Goal: Task Accomplishment & Management: Manage account settings

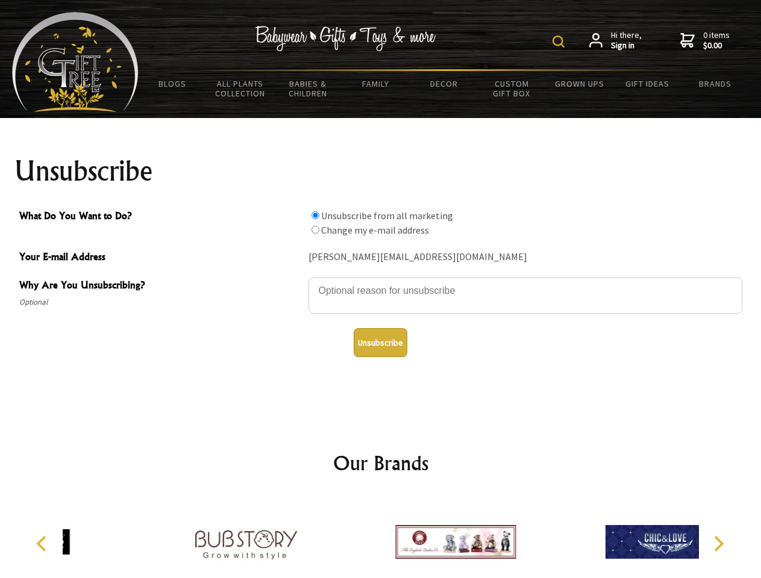
click at [560, 42] on img at bounding box center [559, 42] width 12 height 12
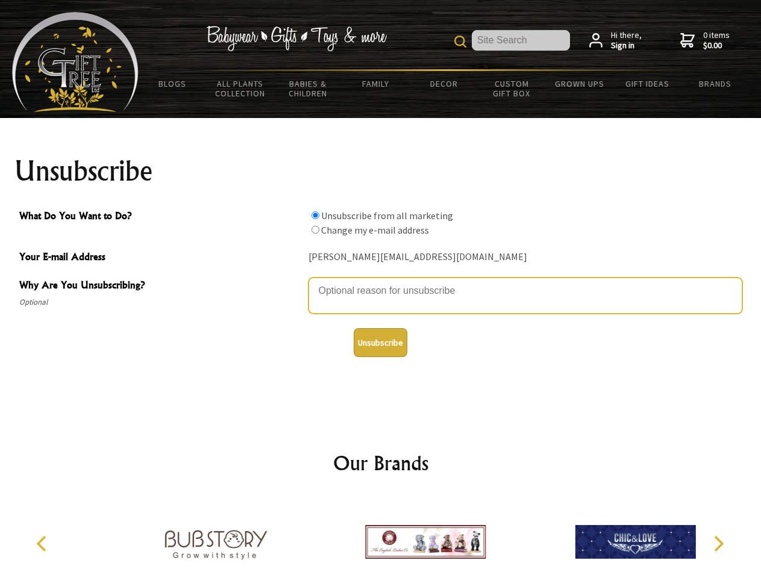
click at [381, 282] on textarea "Why Are You Unsubscribing?" at bounding box center [526, 296] width 434 height 36
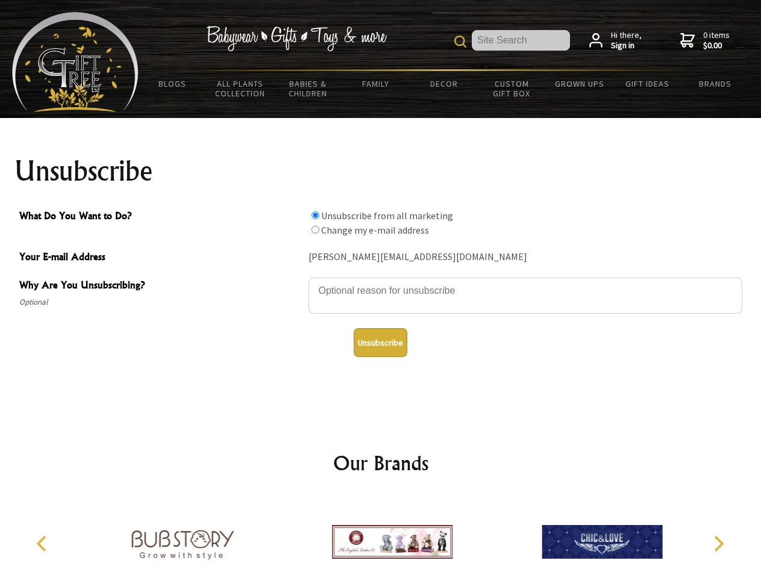
click at [315, 215] on input "What Do You Want to Do?" at bounding box center [316, 216] width 8 height 8
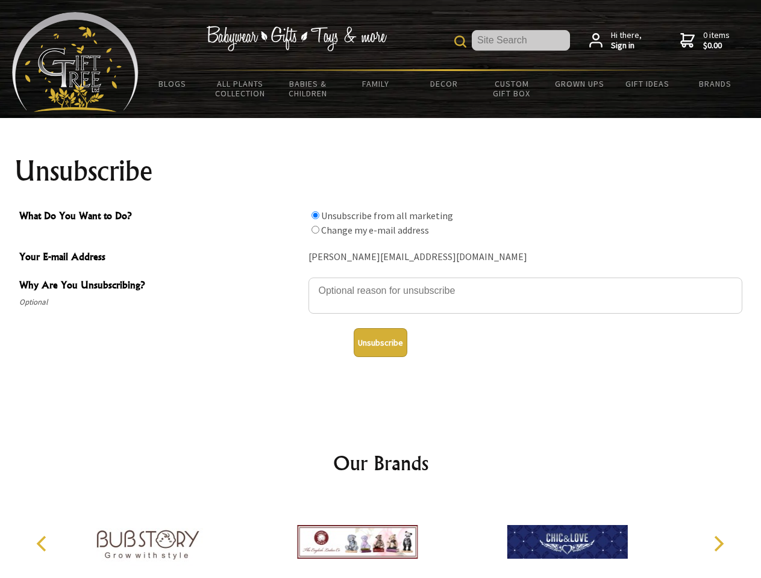
click at [315, 230] on input "What Do You Want to Do?" at bounding box center [316, 230] width 8 height 8
radio input "true"
click at [380, 343] on button "Unsubscribe" at bounding box center [381, 342] width 54 height 29
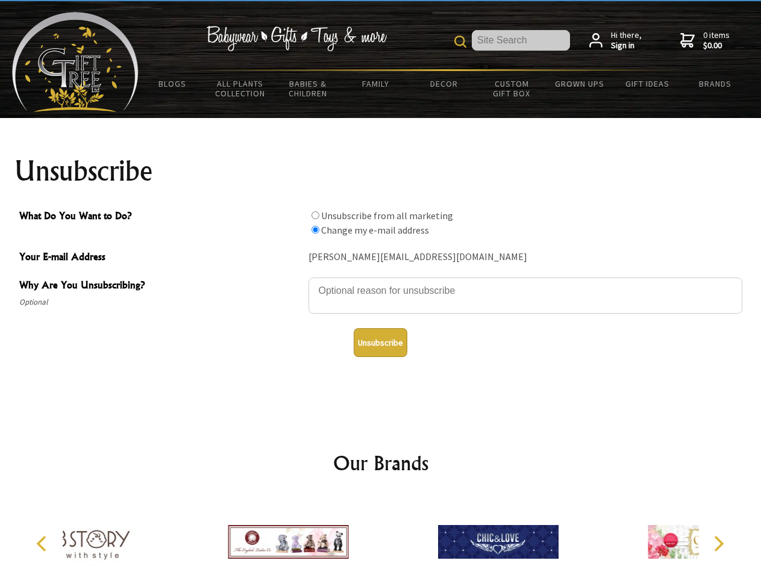
click at [393, 538] on div at bounding box center [498, 544] width 210 height 94
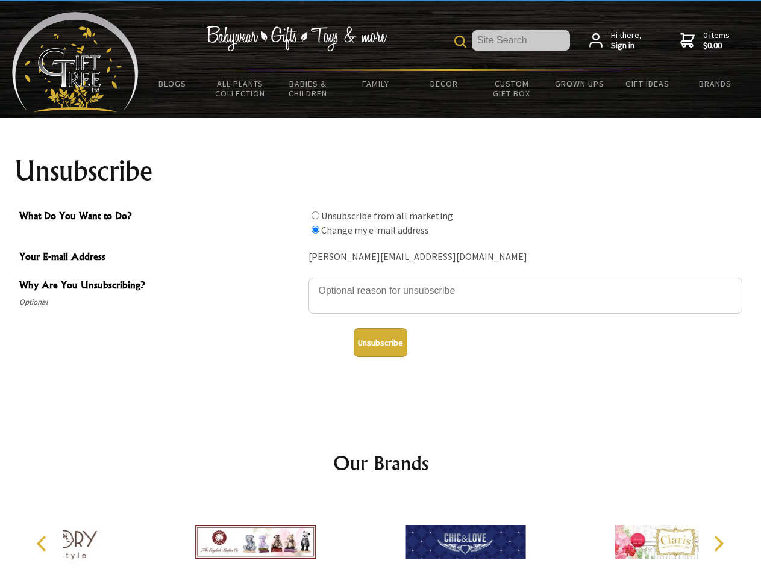
click at [43, 544] on icon "Previous" at bounding box center [43, 544] width 16 height 16
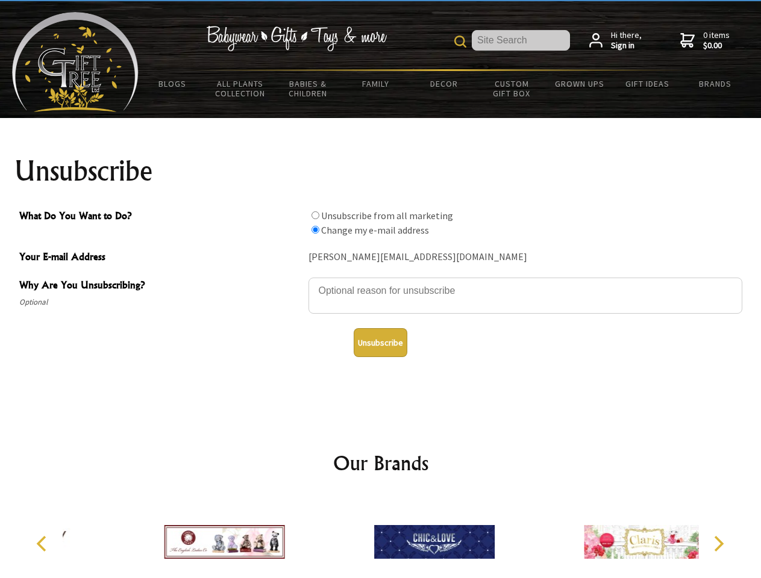
click at [718, 544] on icon "Next" at bounding box center [718, 544] width 16 height 16
